Goal: Transaction & Acquisition: Purchase product/service

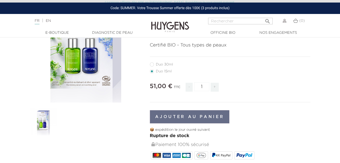
scroll to position [152, 0]
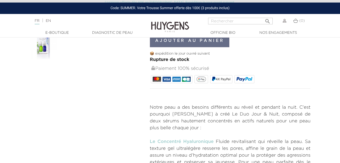
click at [169, 61] on span "Rupture de stock" at bounding box center [169, 59] width 39 height 5
drag, startPoint x: 192, startPoint y: 60, endPoint x: 156, endPoint y: 56, distance: 36.7
click at [156, 56] on div "Ajouter au panier 📦 expédition le jour ouvré suivant Rupture de stock Paiement …" at bounding box center [230, 57] width 161 height 54
click at [155, 55] on p "📦 expédition le jour ouvré suivant" at bounding box center [230, 53] width 161 height 5
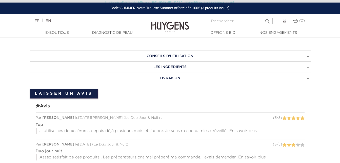
scroll to position [430, 0]
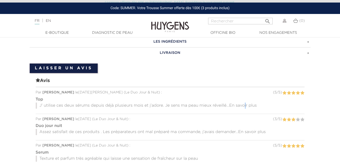
click at [246, 103] on span "En savoir plus" at bounding box center [243, 105] width 28 height 4
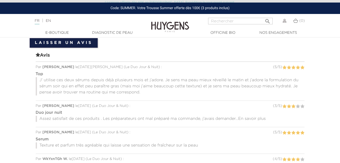
scroll to position [481, 0]
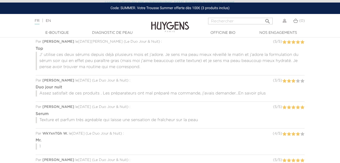
click at [251, 91] on span "En savoir plus" at bounding box center [252, 93] width 28 height 4
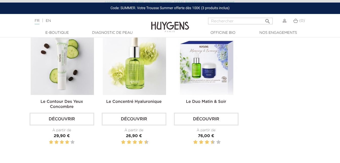
scroll to position [785, 0]
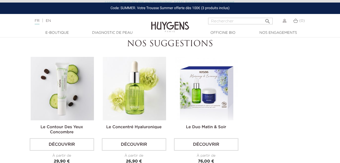
click at [138, 138] on link "Découvrir" at bounding box center [134, 144] width 65 height 13
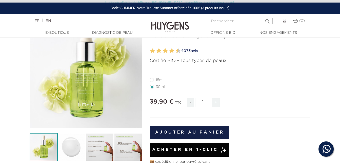
scroll to position [25, 0]
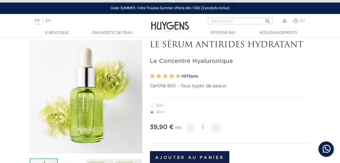
click at [153, 104] on label12"] "15ml" at bounding box center [160, 105] width 20 height 4
radio input "true"
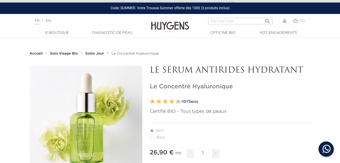
scroll to position [51, 0]
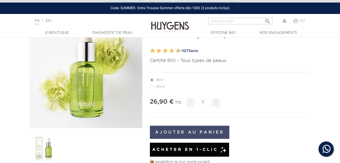
click at [187, 132] on button "Ajouter au panier" at bounding box center [190, 131] width 80 height 13
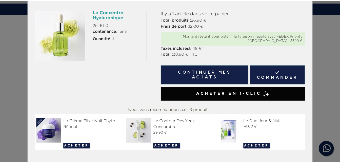
scroll to position [0, 0]
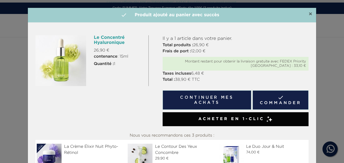
click at [308, 12] on span "×" at bounding box center [310, 14] width 4 height 6
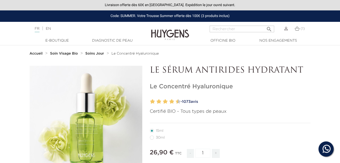
radio input "true"
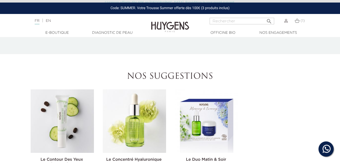
scroll to position [759, 0]
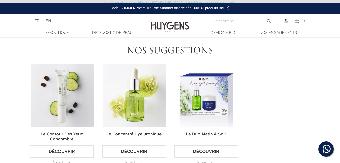
click at [209, 145] on link "Découvrir" at bounding box center [206, 151] width 65 height 13
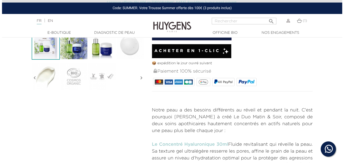
scroll to position [76, 0]
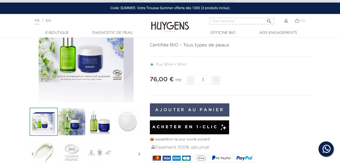
click at [214, 106] on button "Ajouter au panier" at bounding box center [190, 109] width 80 height 13
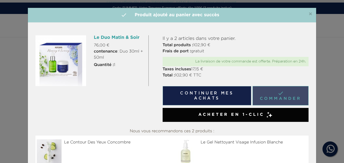
click at [268, 96] on link " Commander" at bounding box center [280, 95] width 56 height 19
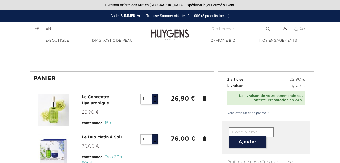
click at [204, 97] on icon "delete" at bounding box center [204, 98] width 6 height 6
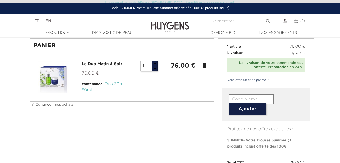
scroll to position [51, 0]
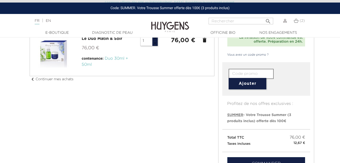
click at [236, 71] on input "text" at bounding box center [251, 74] width 45 height 10
paste input "YRAX-23EH-9C3D-NYQW"
type input "YRAX-23EH-9C3D-NYQW"
click at [250, 82] on button "Ajouter" at bounding box center [248, 83] width 38 height 11
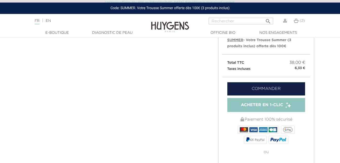
scroll to position [101, 0]
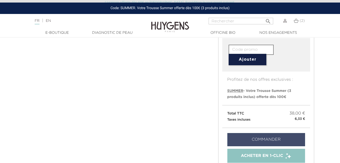
click at [272, 137] on link "Commander" at bounding box center [266, 139] width 78 height 13
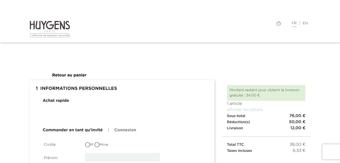
scroll to position [25, 0]
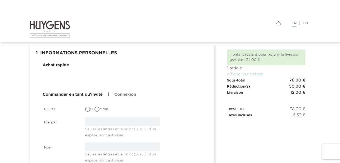
click at [98, 108] on input "Mme" at bounding box center [97, 109] width 5 height 5
radio input "true"
click at [100, 124] on input "text" at bounding box center [122, 121] width 75 height 9
type input "[PERSON_NAME]"
type input "Deguil"
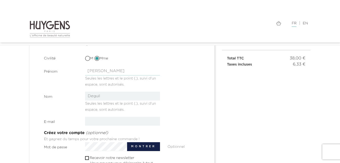
scroll to position [101, 0]
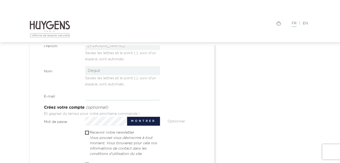
click at [130, 94] on input "email" at bounding box center [122, 95] width 75 height 9
type input "[EMAIL_ADDRESS][DOMAIN_NAME]"
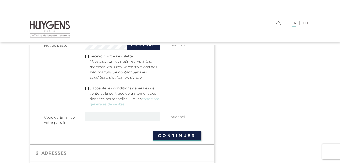
scroll to position [202, 0]
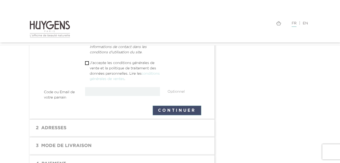
click at [164, 108] on button "Continuer" at bounding box center [177, 110] width 49 height 10
click at [86, 64] on input "checkbox" at bounding box center [86, 62] width 3 height 3
checkbox input "true"
click at [178, 108] on button "Continuer" at bounding box center [177, 110] width 49 height 10
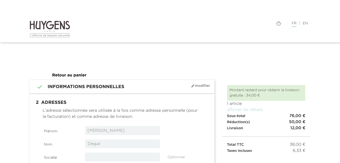
select select "8"
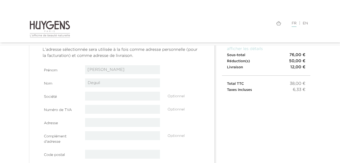
scroll to position [76, 0]
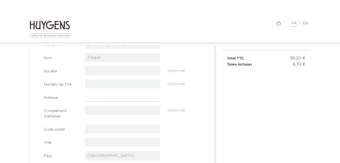
click at [140, 95] on input "text" at bounding box center [122, 96] width 75 height 9
type input "14 La Nivretière"
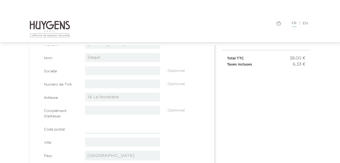
click at [120, 130] on input "text" at bounding box center [122, 128] width 75 height 9
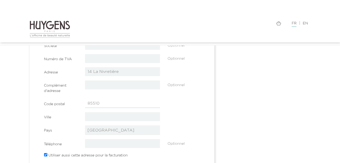
type input "85510"
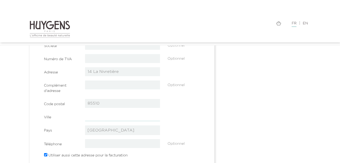
click at [113, 115] on input "text" at bounding box center [122, 116] width 75 height 9
type input "Le Boupère"
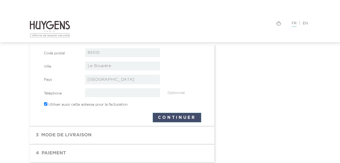
click at [163, 116] on button "Continuer" at bounding box center [177, 117] width 49 height 10
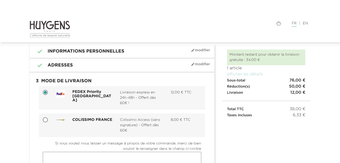
scroll to position [51, 0]
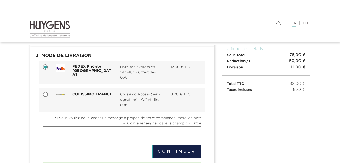
click at [47, 93] on input "COLISSIMO FRANCE Colissimo Access (sans signature) - Offert dès 60€ 8,00 € TTC" at bounding box center [45, 94] width 5 height 5
radio input "true"
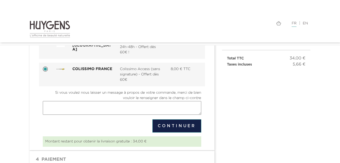
scroll to position [101, 0]
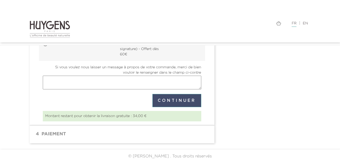
click at [167, 100] on button "Continuer" at bounding box center [176, 100] width 49 height 13
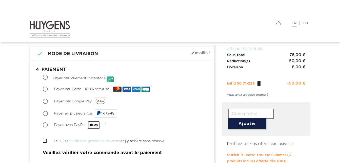
scroll to position [76, 0]
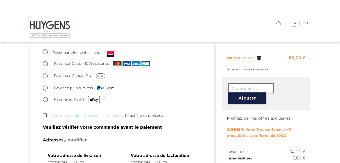
click at [44, 63] on input "Payer par Carte - 100% sécurisé" at bounding box center [45, 64] width 5 height 5
radio input "true"
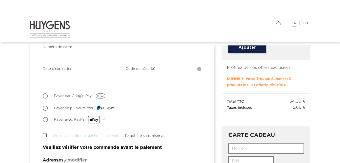
scroll to position [152, 0]
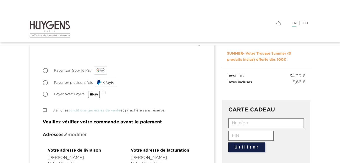
click at [44, 109] on input "J'ai lu les conditions générales de vente et j'y adhère sans réserve." at bounding box center [44, 109] width 3 height 3
checkbox input "true"
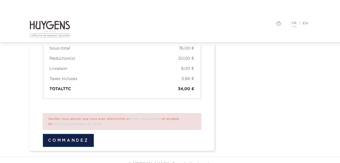
scroll to position [387, 0]
